Goal: Task Accomplishment & Management: Manage account settings

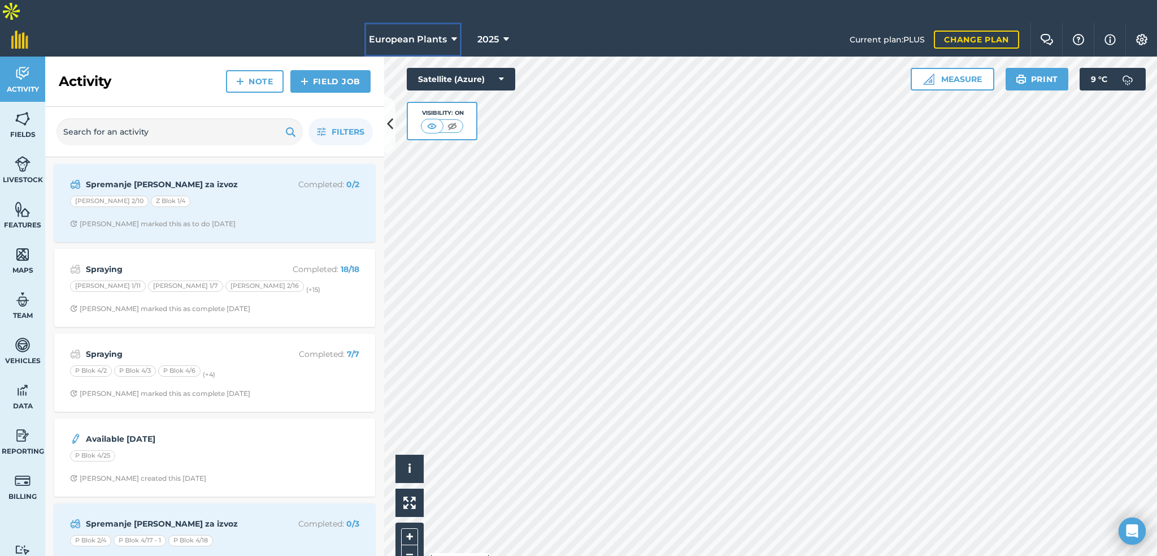
click at [452, 33] on icon at bounding box center [455, 40] width 6 height 14
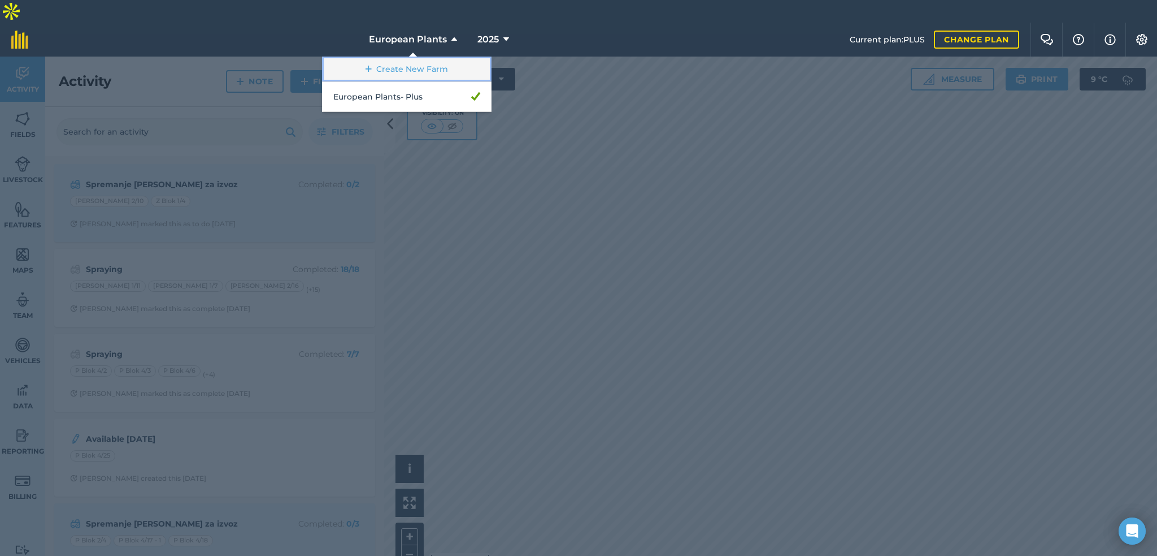
click at [443, 57] on link "Create New Farm" at bounding box center [407, 69] width 170 height 25
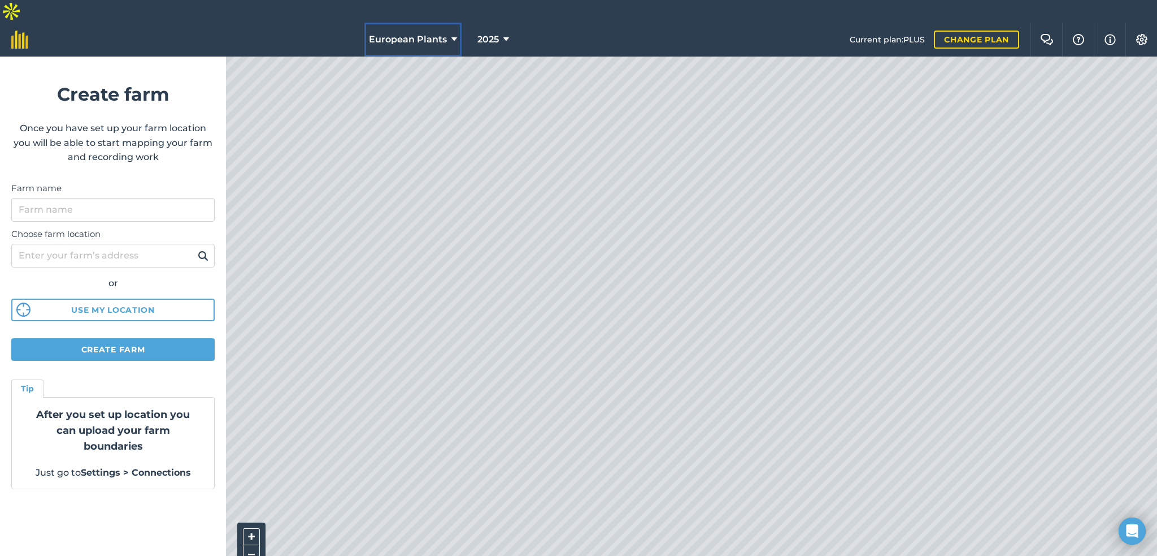
click at [441, 33] on span "European Plants" at bounding box center [408, 40] width 78 height 14
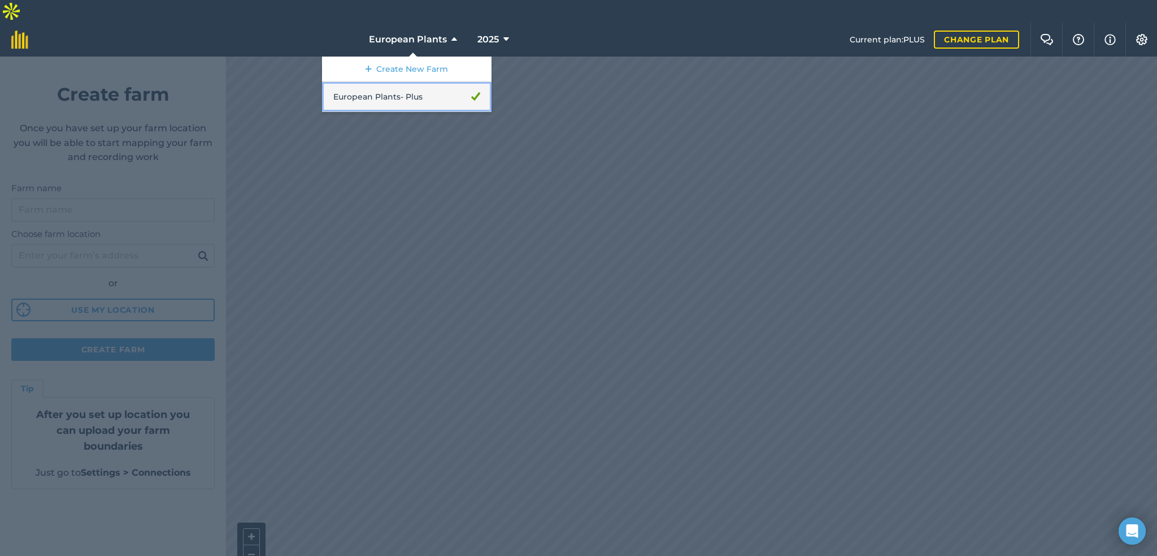
click at [403, 83] on link "European Plants - Plus" at bounding box center [407, 97] width 170 height 30
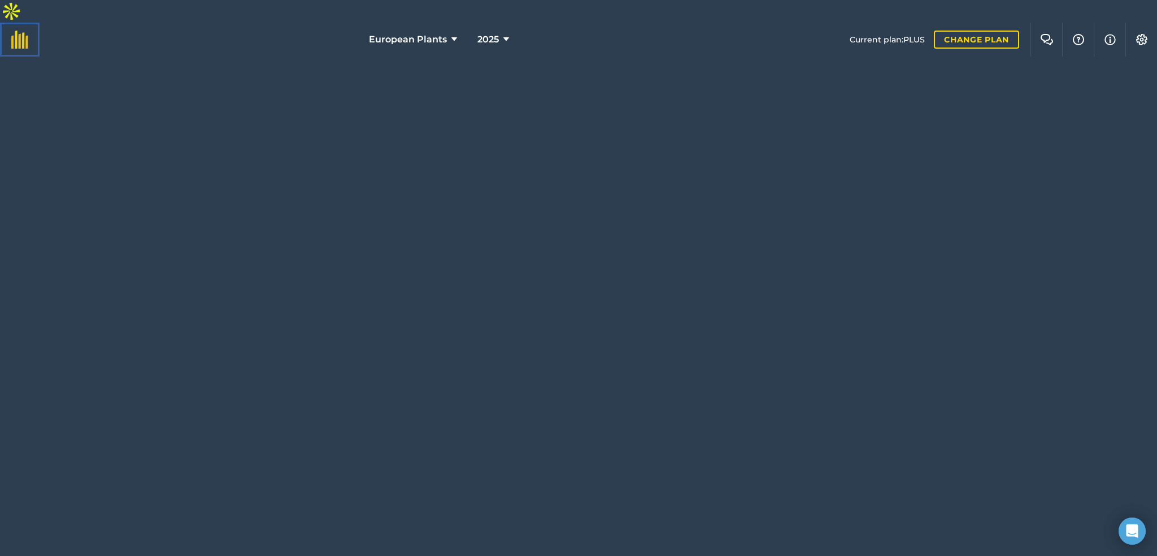
click at [19, 31] on img at bounding box center [19, 40] width 17 height 18
